Goal: Task Accomplishment & Management: Complete application form

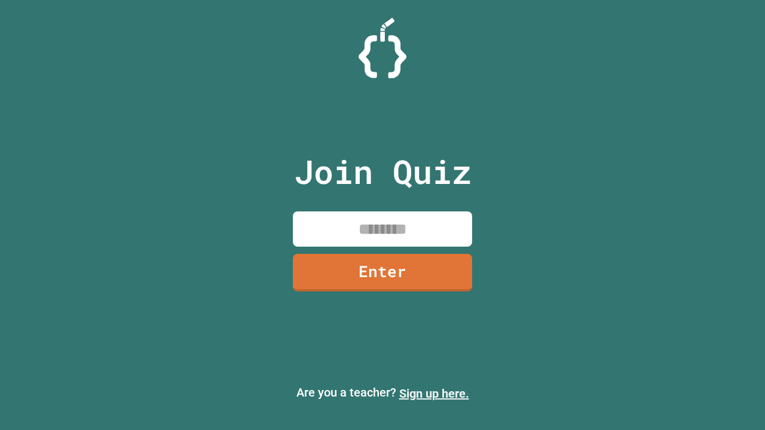
click at [428, 394] on link "Sign up here." at bounding box center [434, 394] width 70 height 14
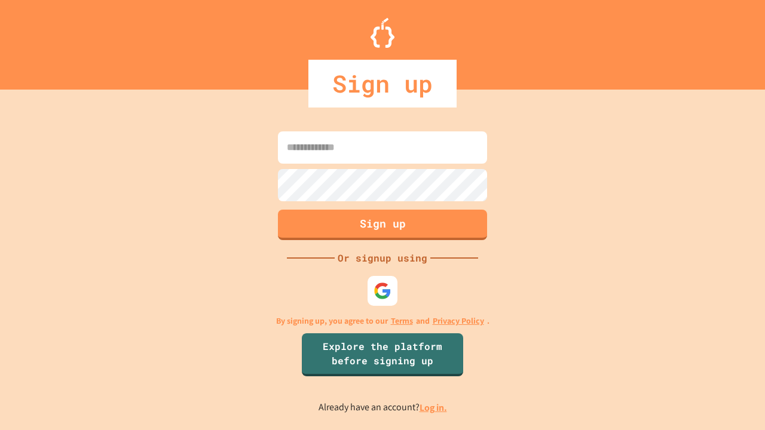
click at [434, 407] on link "Log in." at bounding box center [432, 407] width 27 height 13
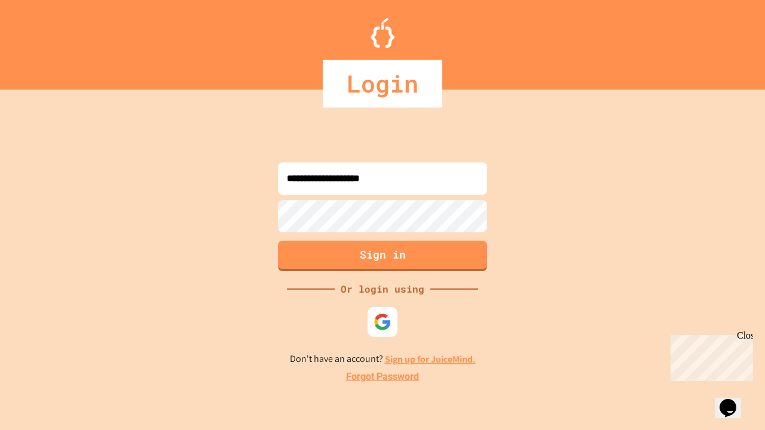
type input "**********"
